Goal: Task Accomplishment & Management: Understand process/instructions

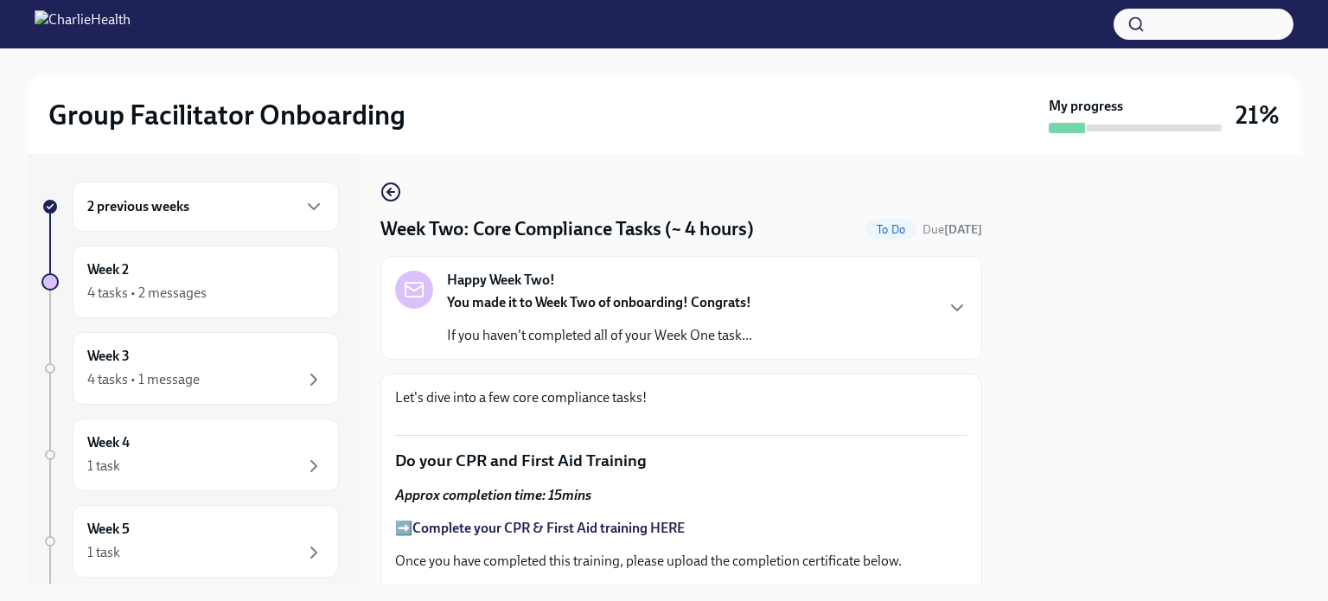
scroll to position [1019, 0]
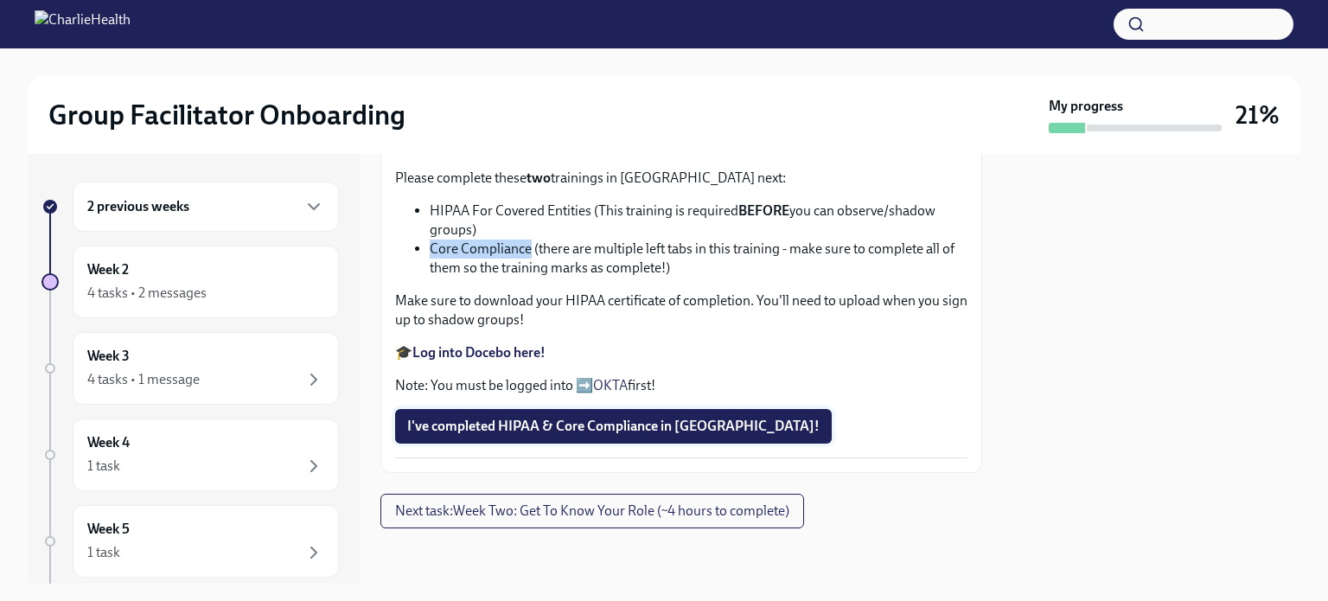
click at [653, 435] on span "I've completed HIPAA & Core Compliance in [GEOGRAPHIC_DATA]!" at bounding box center [613, 426] width 412 height 17
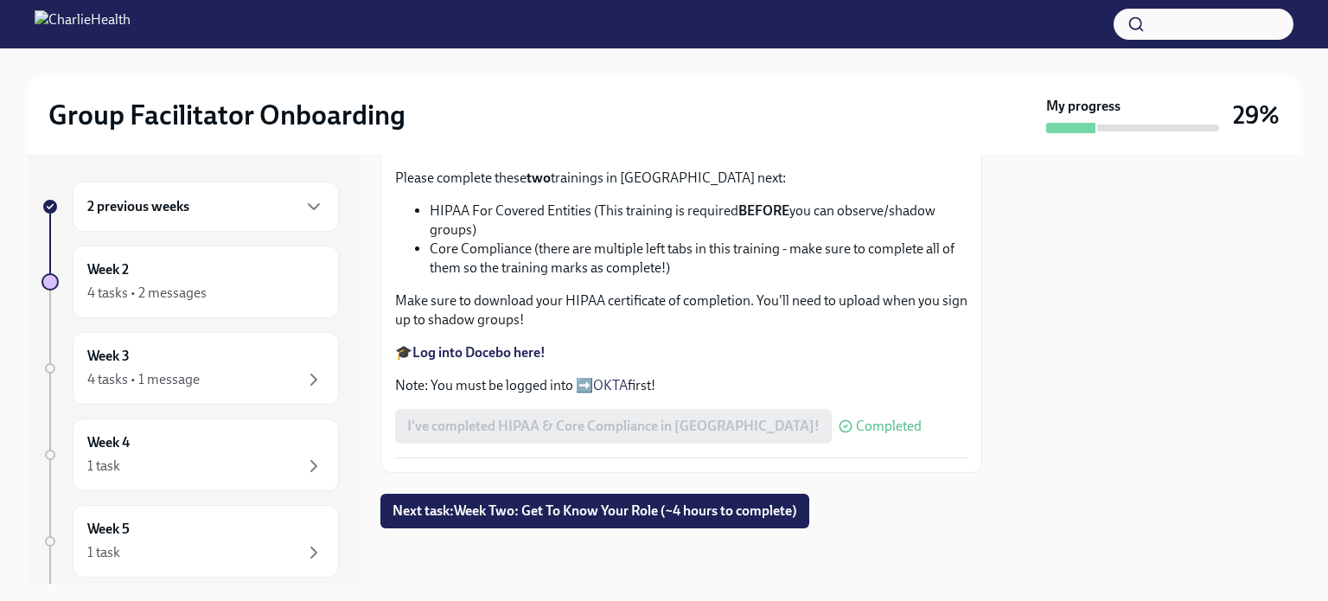
scroll to position [1106, 0]
click at [720, 504] on span "Next task : Week Two: Get To Know Your Role (~4 hours to complete)" at bounding box center [594, 510] width 405 height 17
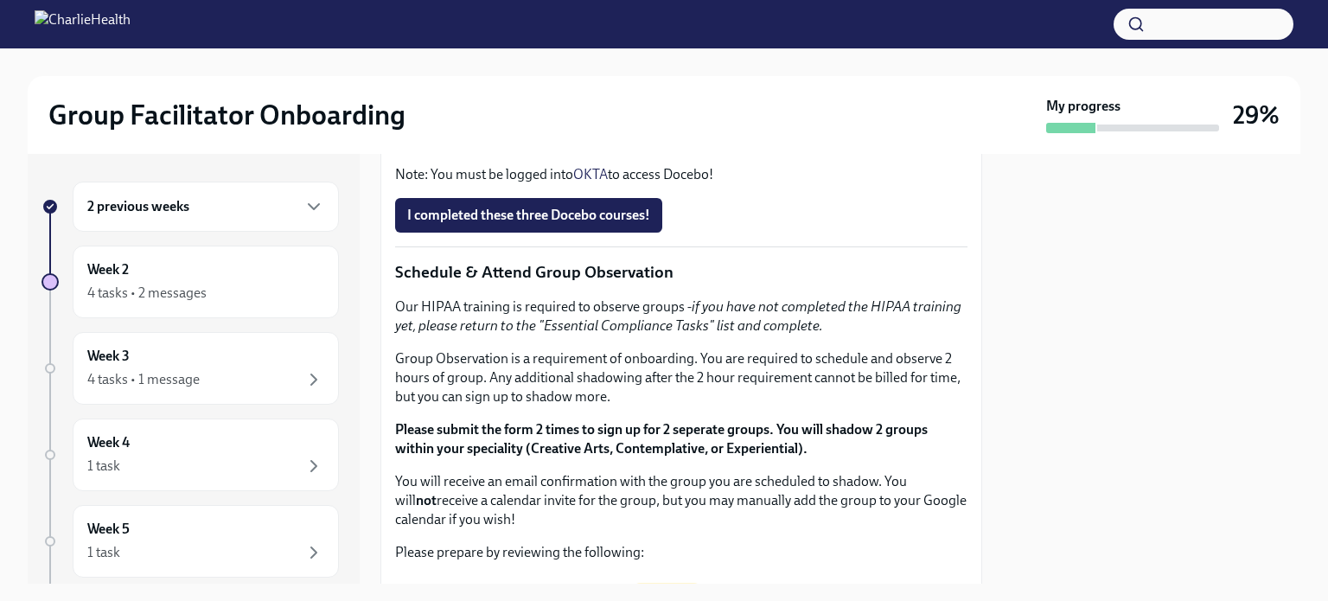
scroll to position [778, 0]
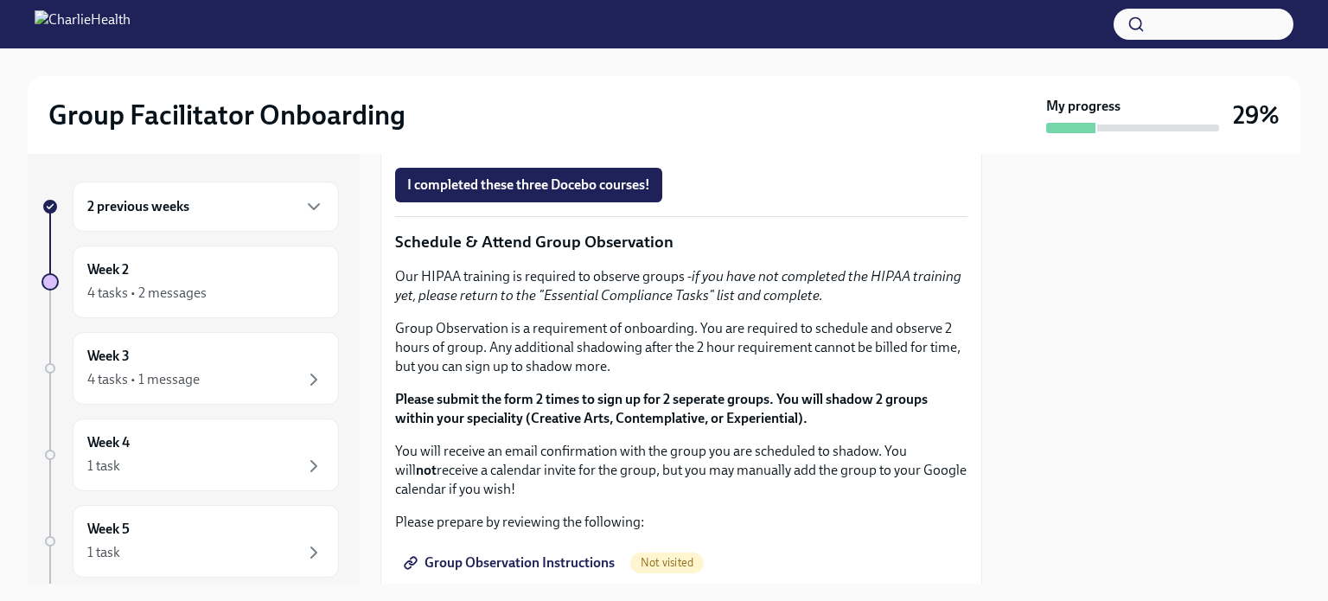
drag, startPoint x: 825, startPoint y: 349, endPoint x: 542, endPoint y: 349, distance: 282.7
copy p "[URL][DOMAIN_NAME][PERSON_NAME]"
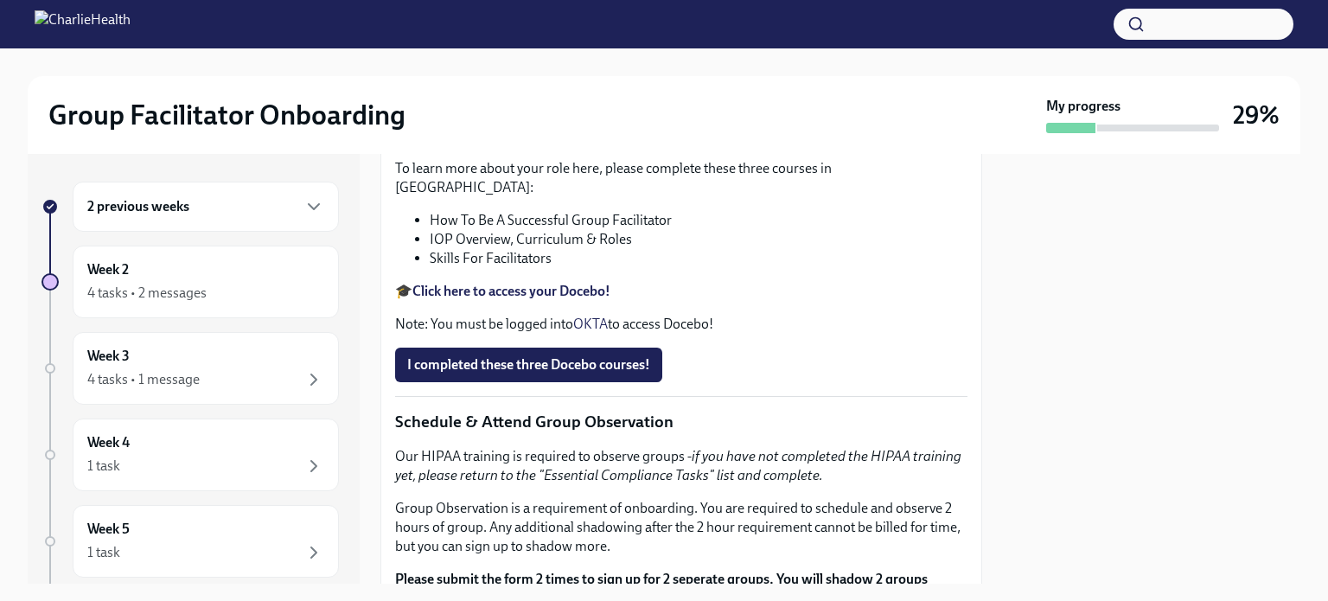
scroll to position [692, 0]
